Goal: Information Seeking & Learning: Compare options

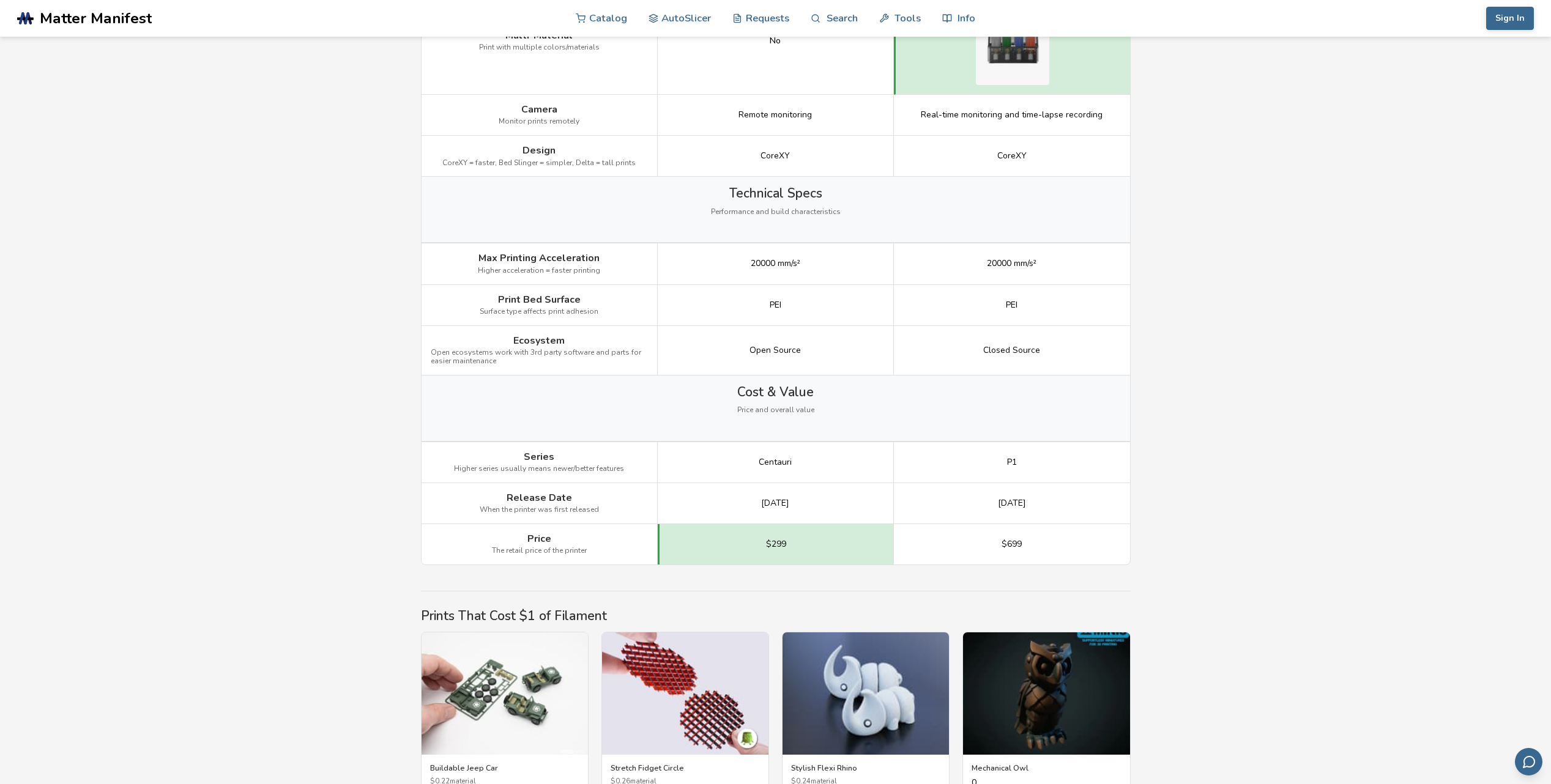
scroll to position [1542, 0]
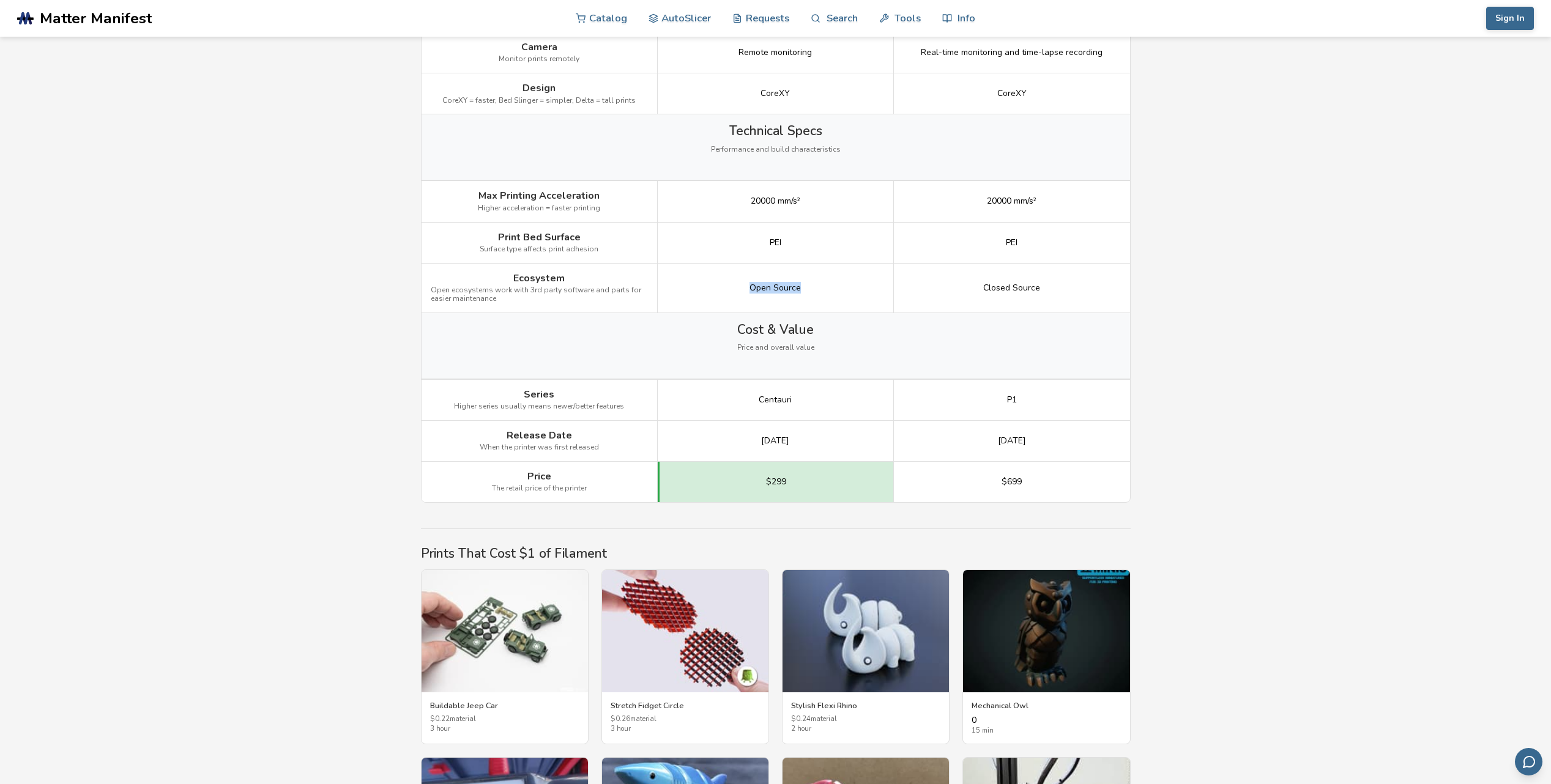
drag, startPoint x: 807, startPoint y: 291, endPoint x: 753, endPoint y: 287, distance: 54.1
click at [753, 287] on div "Open Source" at bounding box center [776, 289] width 236 height 49
click at [728, 293] on div "Open Source" at bounding box center [776, 289] width 236 height 49
drag, startPoint x: 493, startPoint y: 290, endPoint x: 525, endPoint y: 292, distance: 32.1
click at [524, 292] on span "Open ecosystems work with 3rd party software and parts for easier maintenance" at bounding box center [538, 294] width 217 height 17
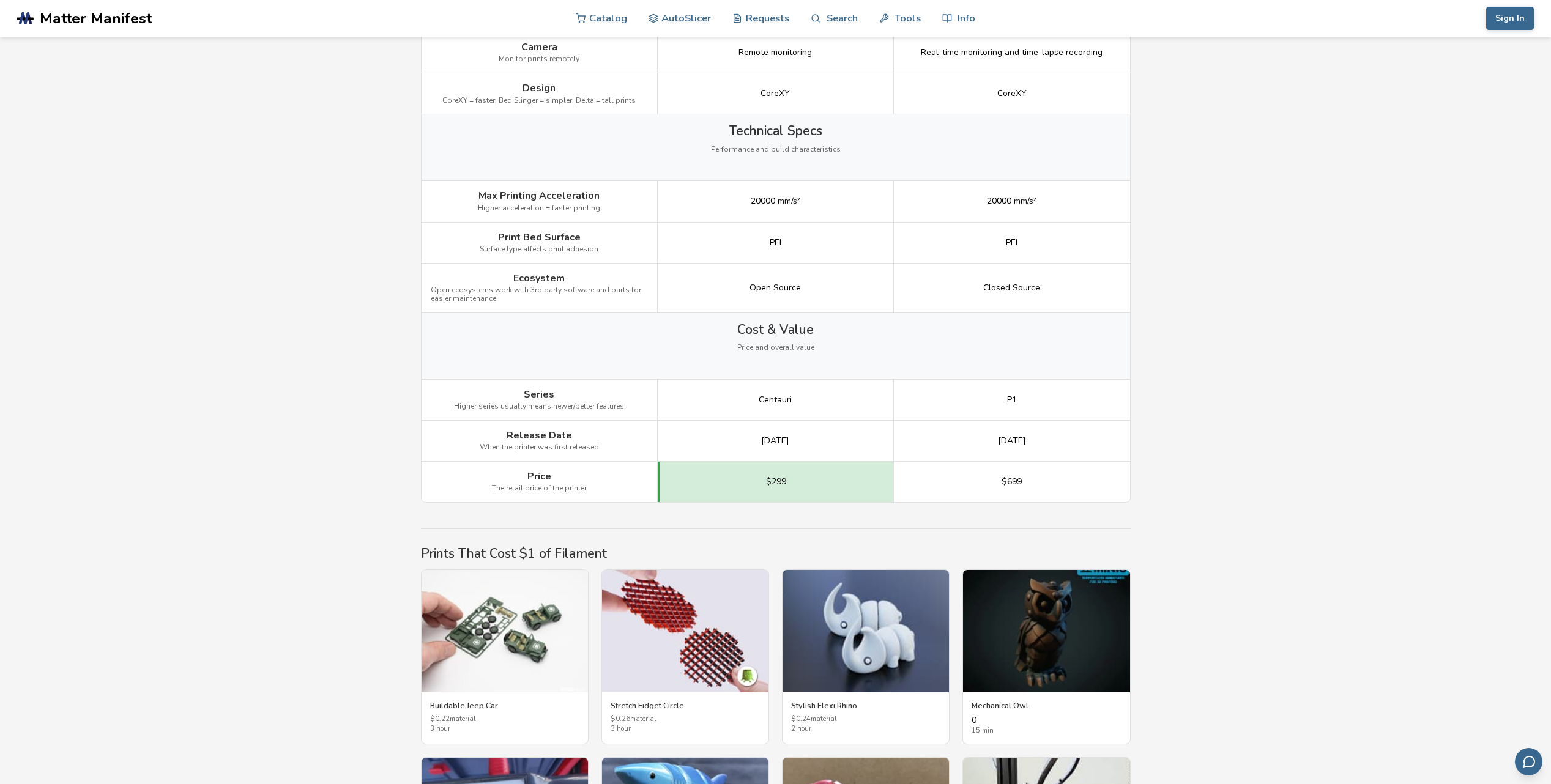
click at [550, 304] on div "Ecosystem Open ecosystems work with 3rd party software and parts for easier mai…" at bounding box center [539, 289] width 236 height 49
drag, startPoint x: 515, startPoint y: 286, endPoint x: 594, endPoint y: 298, distance: 79.9
click at [573, 295] on span "Open ecosystems work with 3rd party software and parts for easier maintenance" at bounding box center [538, 294] width 217 height 17
click at [619, 311] on div "Ecosystem Open ecosystems work with 3rd party software and parts for easier mai…" at bounding box center [539, 289] width 236 height 49
drag, startPoint x: 571, startPoint y: 279, endPoint x: 514, endPoint y: 294, distance: 58.9
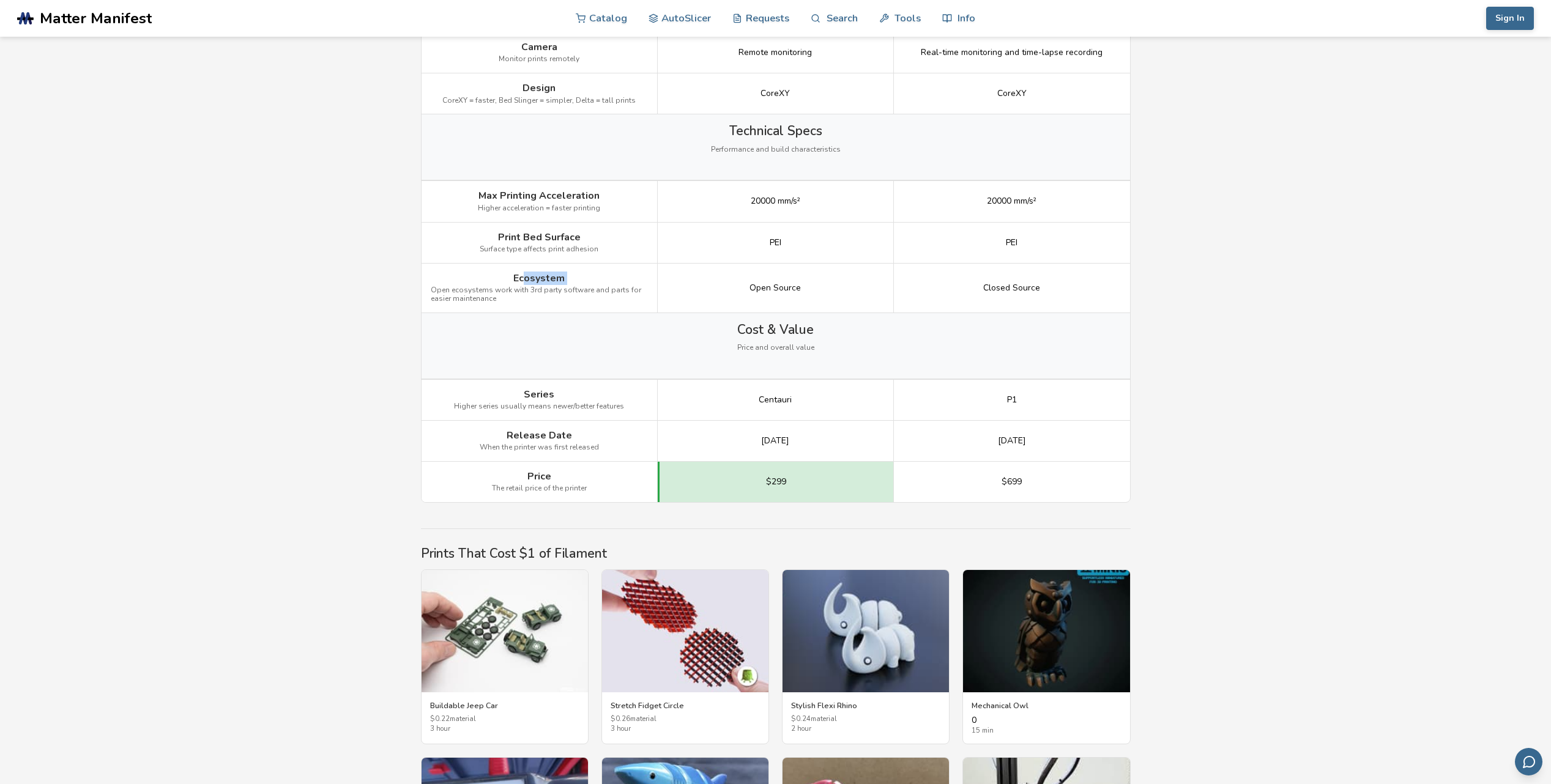
click at [495, 280] on div "Ecosystem Open ecosystems work with 3rd party software and parts for easier mai…" at bounding box center [539, 289] width 236 height 49
click at [519, 302] on span "Open ecosystems work with 3rd party software and parts for easier maintenance" at bounding box center [538, 294] width 217 height 17
drag, startPoint x: 754, startPoint y: 331, endPoint x: 808, endPoint y: 354, distance: 58.7
click at [806, 350] on div "Cost & Value Price and overall value" at bounding box center [775, 345] width 708 height 65
drag, startPoint x: 803, startPoint y: 387, endPoint x: 757, endPoint y: 390, distance: 46.1
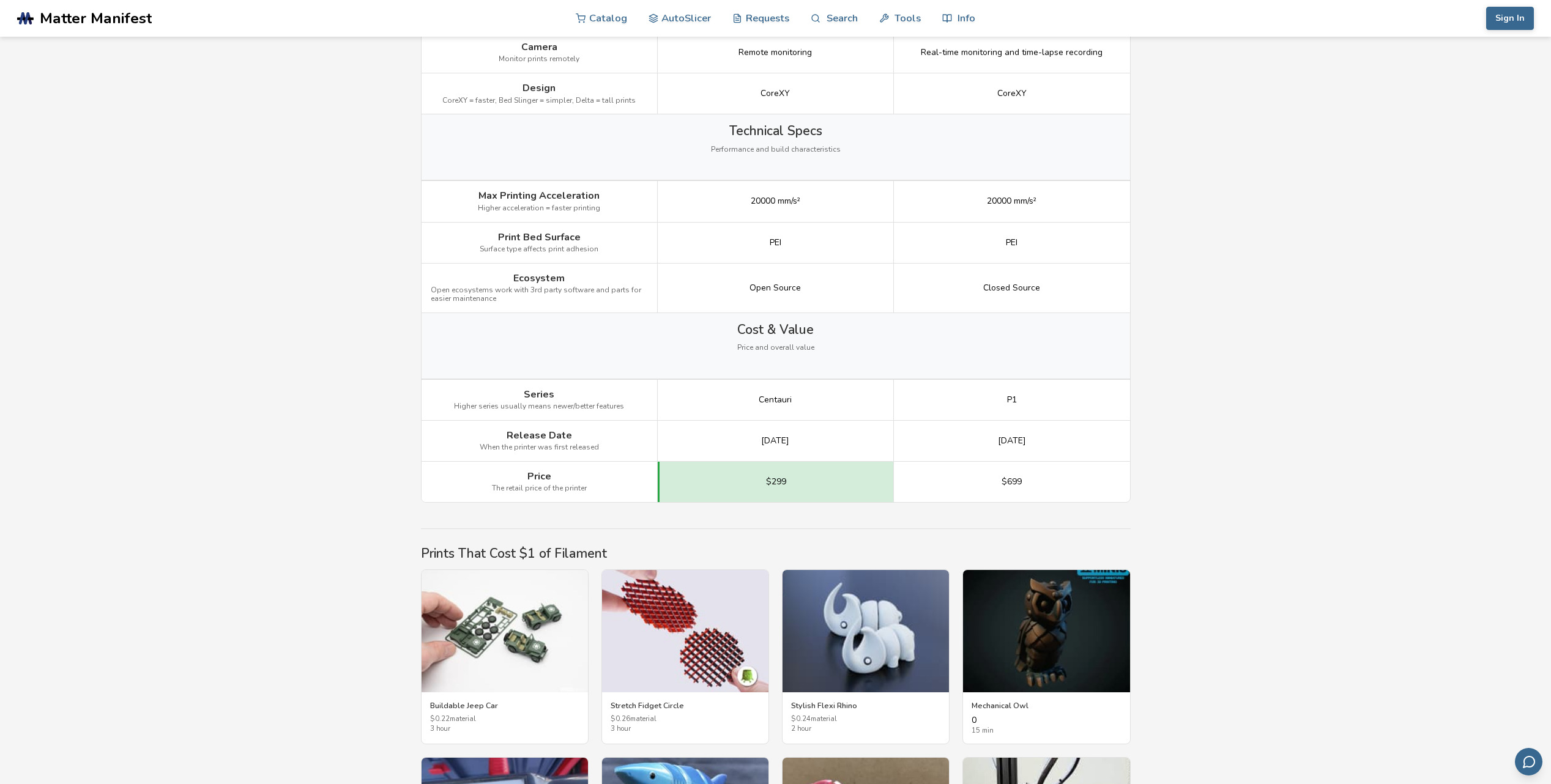
click at [757, 387] on div "Centauri" at bounding box center [776, 401] width 236 height 41
drag, startPoint x: 747, startPoint y: 435, endPoint x: 821, endPoint y: 444, distance: 74.5
click at [815, 445] on div "[DATE]" at bounding box center [776, 442] width 236 height 41
click at [844, 445] on div "[DATE]" at bounding box center [776, 442] width 236 height 41
drag, startPoint x: 796, startPoint y: 439, endPoint x: 767, endPoint y: 439, distance: 29.0
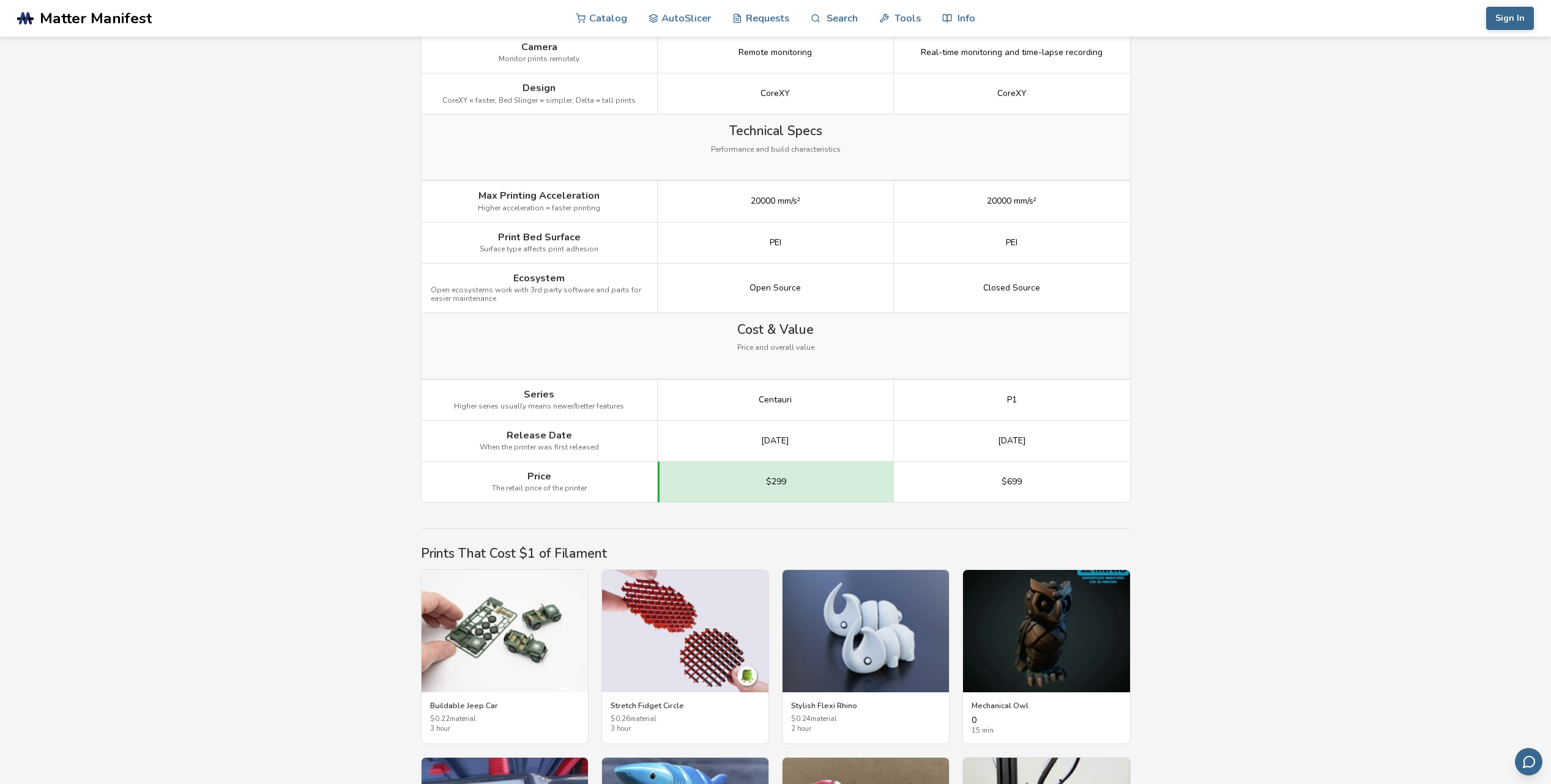
click at [767, 439] on div "[DATE]" at bounding box center [776, 442] width 236 height 41
click at [839, 440] on div "[DATE]" at bounding box center [776, 442] width 236 height 41
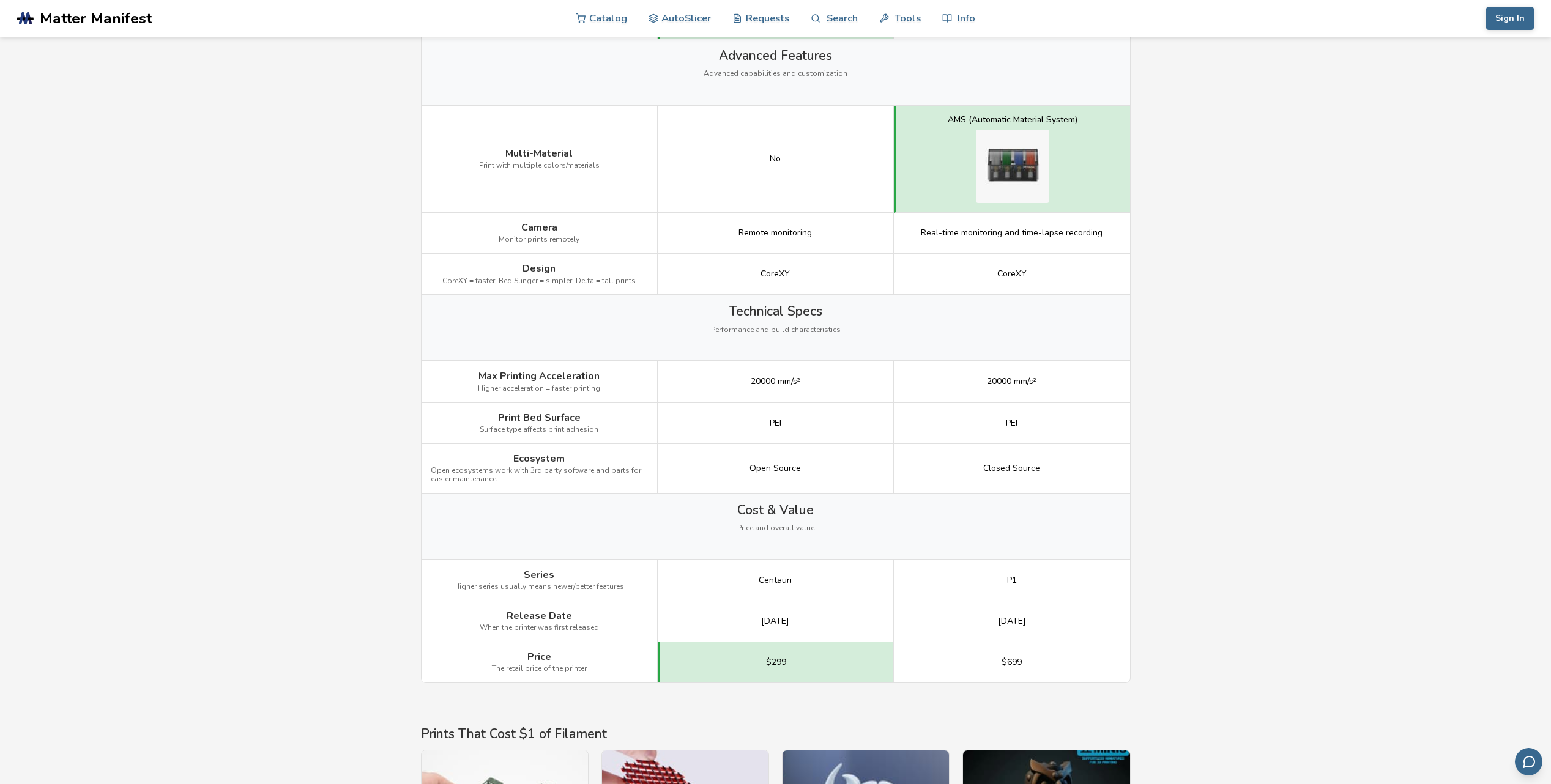
scroll to position [1322, 0]
